Goal: Use online tool/utility: Utilize a website feature to perform a specific function

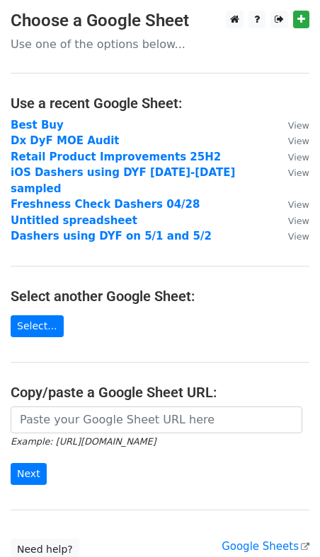
click at [110, 417] on form "Example: [URL][DOMAIN_NAME] Next" at bounding box center [160, 446] width 299 height 79
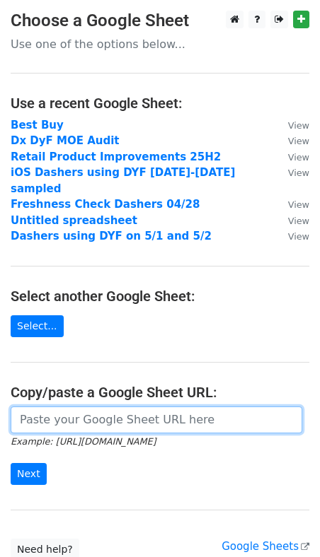
click at [110, 411] on input "url" at bounding box center [156, 420] width 291 height 27
paste input "[URL][DOMAIN_NAME]"
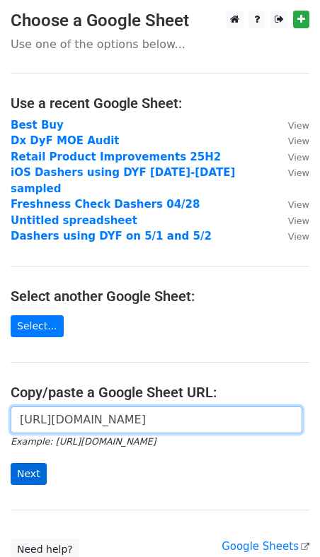
scroll to position [0, 446]
type input "https://docs.google.com/spreadsheets/d/1lMDPW-sevdcT9UXuPXnLvsY0uur4CRuLKHQOKEm…"
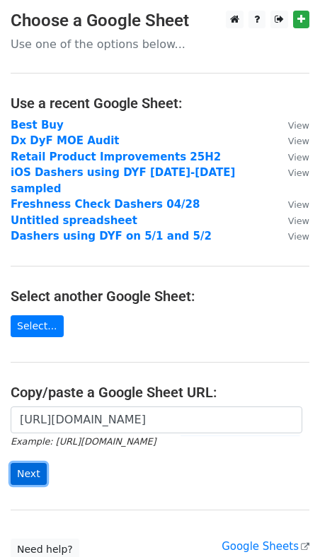
click at [40, 463] on input "Next" at bounding box center [29, 474] width 36 height 22
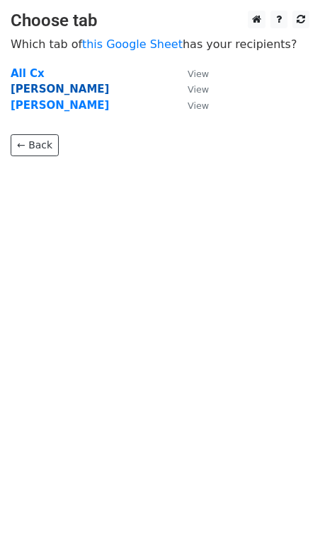
click at [14, 91] on strong "Andre" at bounding box center [60, 89] width 98 height 13
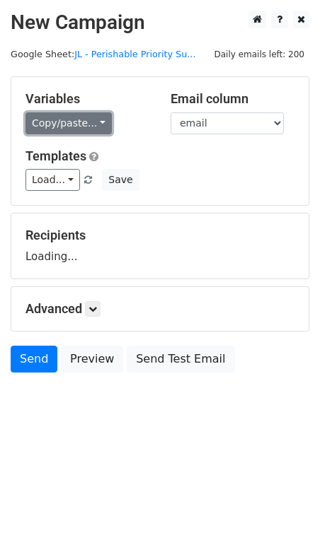
click at [80, 126] on link "Copy/paste..." at bounding box center [68, 123] width 86 height 22
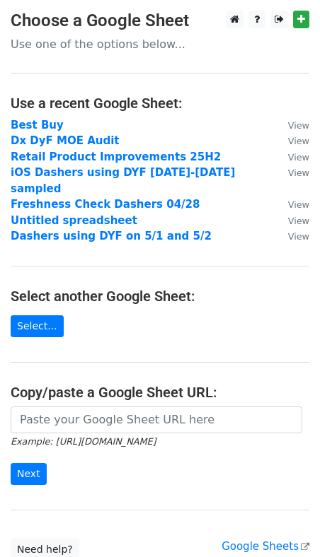
click at [47, 388] on main "Choose a Google Sheet Use one of the options below... Use a recent Google Sheet…" at bounding box center [160, 286] width 320 height 550
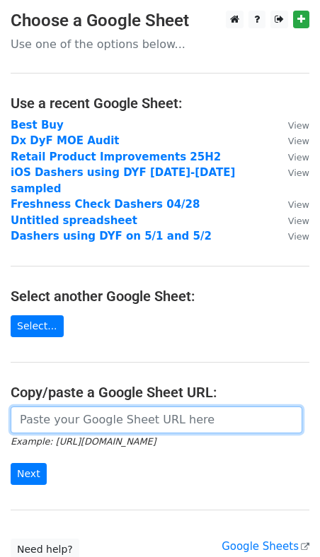
click at [49, 407] on input "url" at bounding box center [156, 420] width 291 height 27
paste input "https://docs.google.com/spreadsheets/d/1lMDPW-sevdcT9UXuPXnLvsY0uur4CRuLKHQOKEm…"
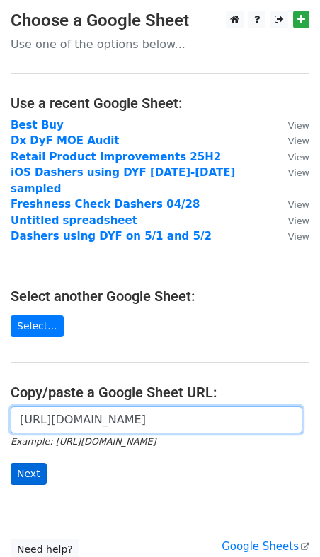
type input "https://docs.google.com/spreadsheets/d/1lMDPW-sevdcT9UXuPXnLvsY0uur4CRuLKHQOKEm…"
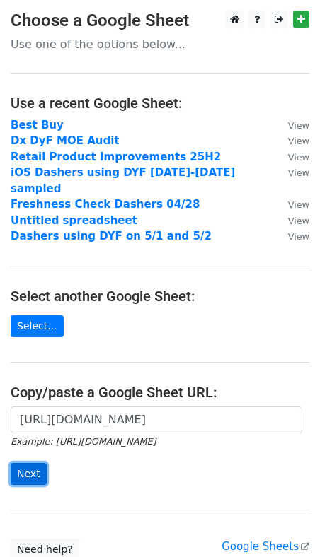
scroll to position [0, 0]
click at [16, 463] on input "Next" at bounding box center [29, 474] width 36 height 22
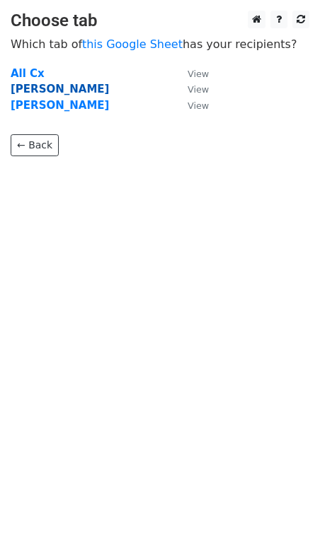
click at [19, 88] on strong "[PERSON_NAME]" at bounding box center [60, 89] width 98 height 13
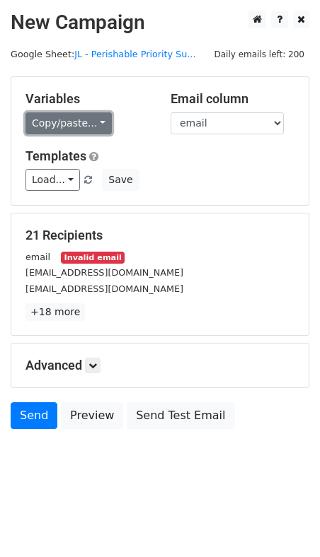
click at [72, 122] on link "Copy/paste..." at bounding box center [68, 123] width 86 height 22
click at [89, 132] on link "Copy/paste..." at bounding box center [68, 123] width 86 height 22
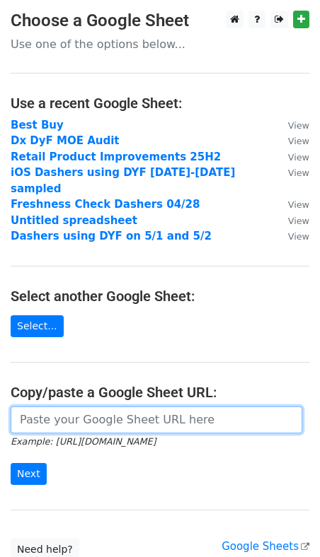
click at [108, 407] on input "url" at bounding box center [156, 420] width 291 height 27
paste input "https://docs.google.com/spreadsheets/d/1lMDPW-sevdcT9UXuPXnLvsY0uur4CRuLKHQOKEm…"
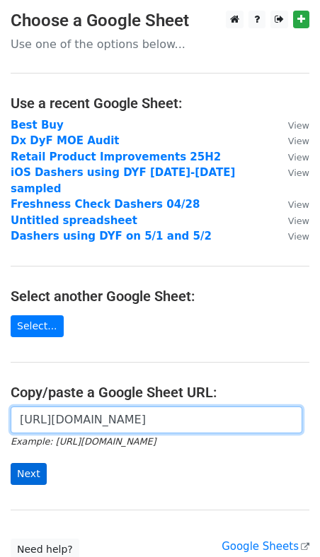
type input "https://docs.google.com/spreadsheets/d/1lMDPW-sevdcT9UXuPXnLvsY0uur4CRuLKHQOKEm…"
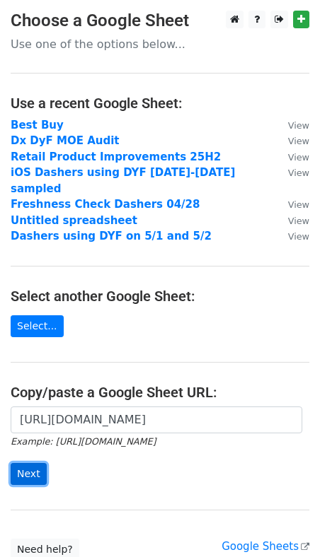
click at [35, 463] on input "Next" at bounding box center [29, 474] width 36 height 22
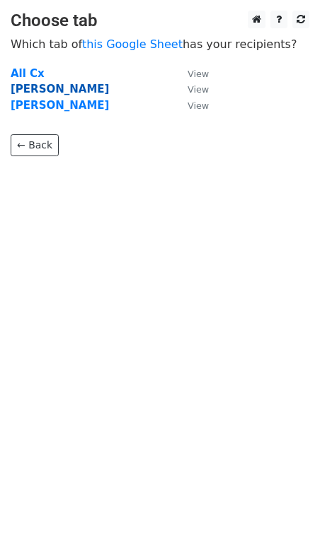
click at [40, 91] on strong "[PERSON_NAME]" at bounding box center [60, 89] width 98 height 13
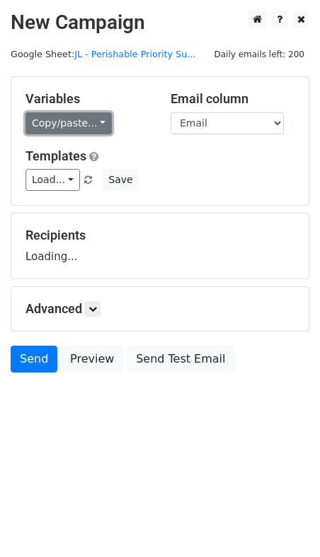
click at [46, 125] on link "Copy/paste..." at bounding box center [68, 123] width 86 height 22
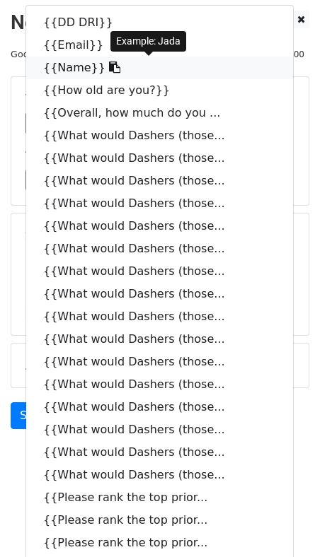
click at [71, 68] on link "{{Name}}" at bounding box center [159, 68] width 267 height 23
